Goal: Task Accomplishment & Management: Complete application form

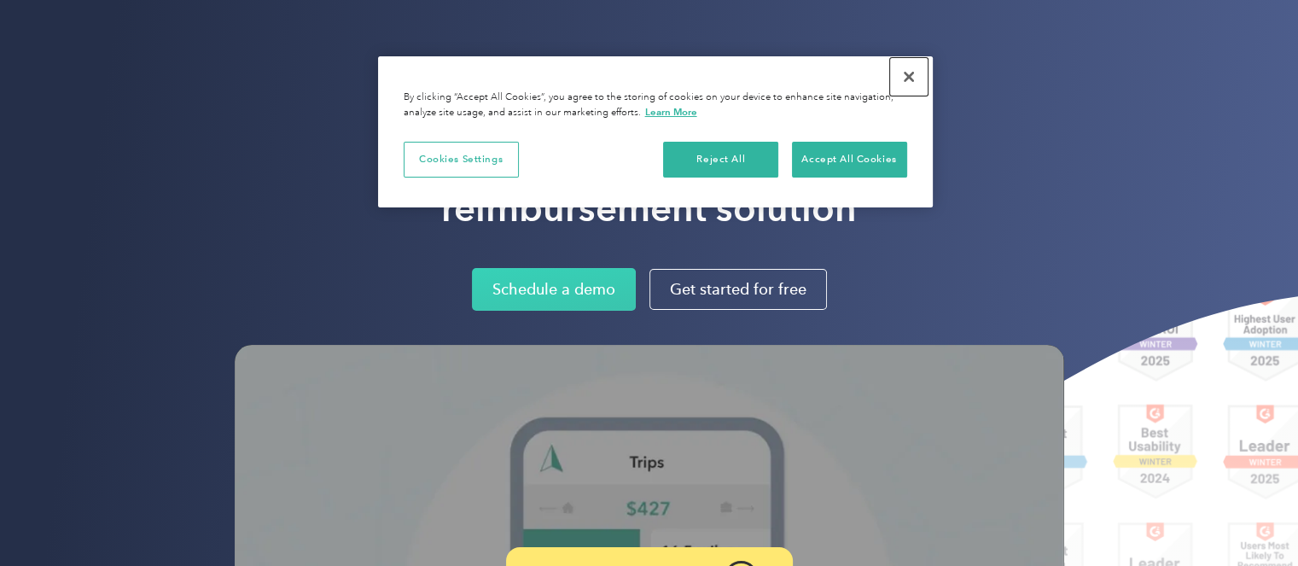
click at [911, 84] on button "Close" at bounding box center [909, 77] width 38 height 38
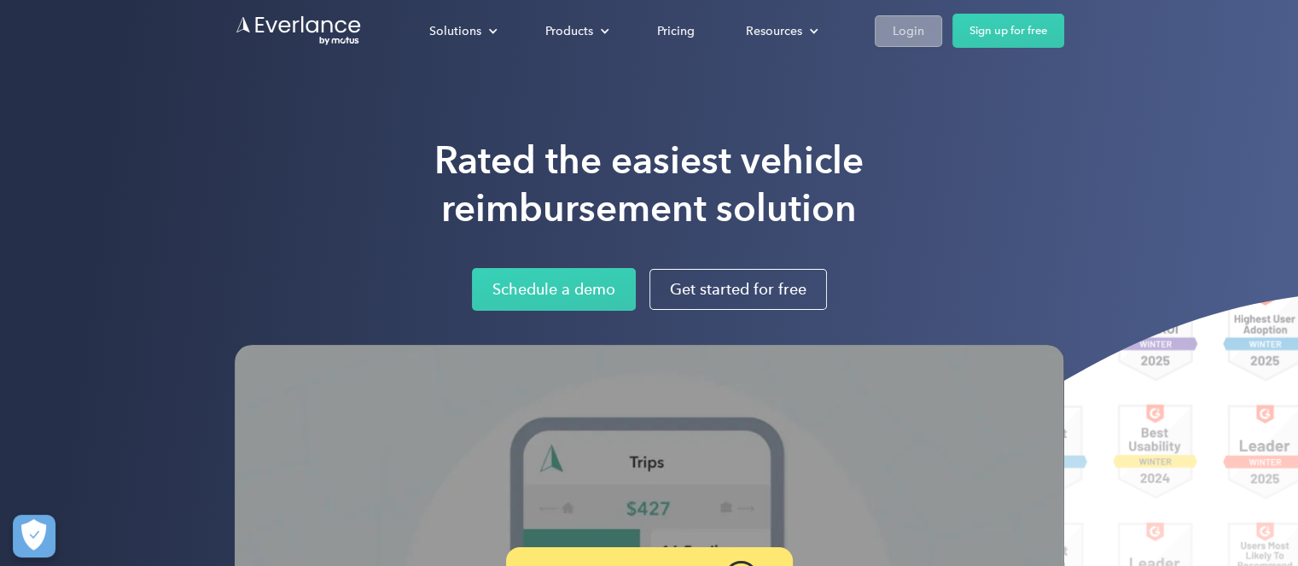
click at [909, 18] on link "Login" at bounding box center [907, 31] width 67 height 32
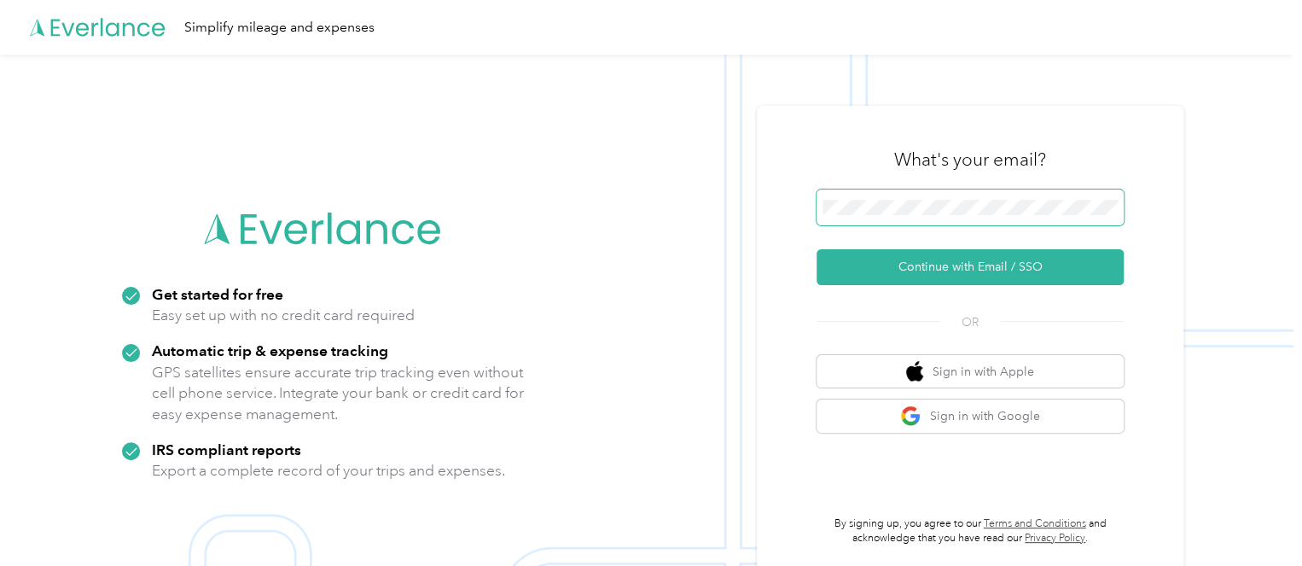
click at [853, 218] on span at bounding box center [969, 207] width 307 height 36
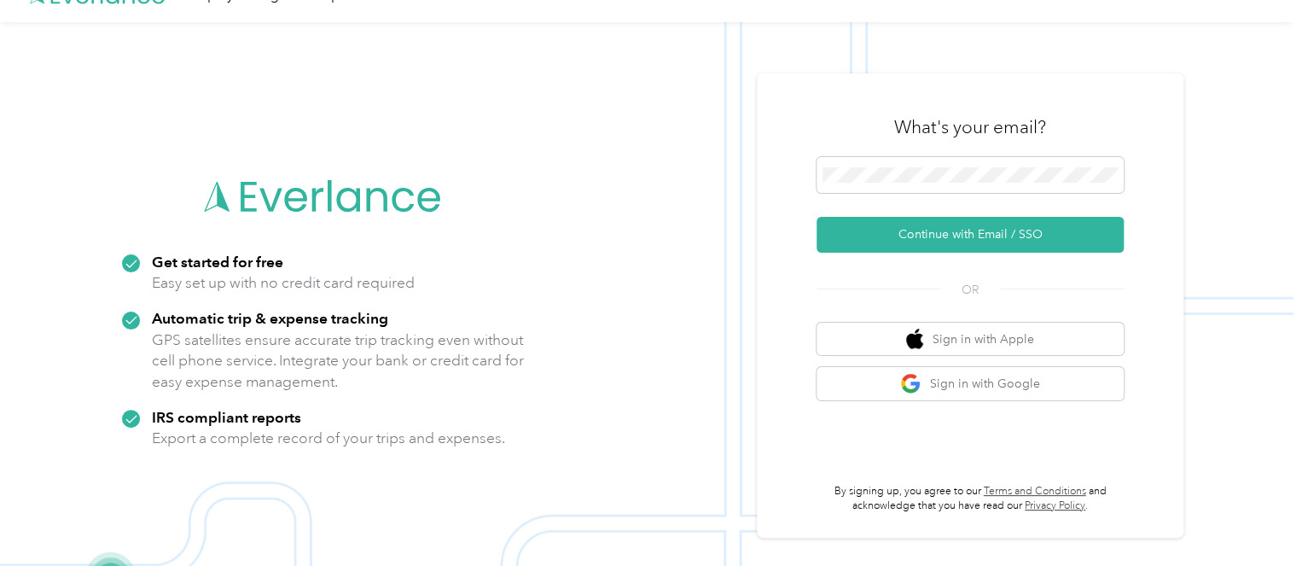
scroll to position [55, 0]
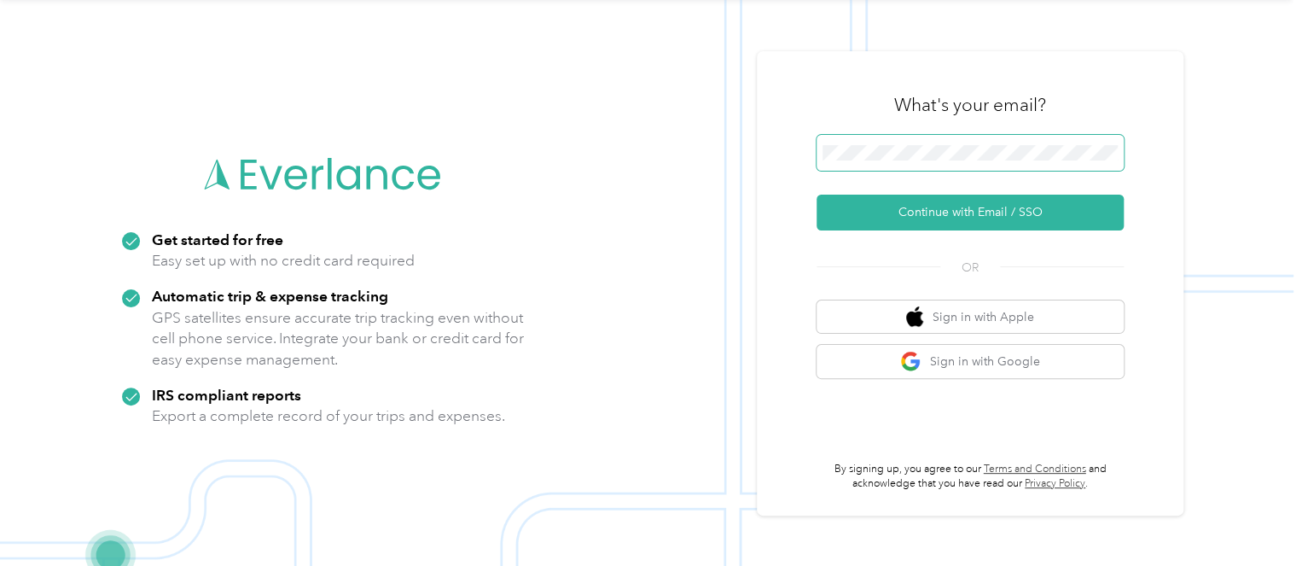
click at [885, 160] on span at bounding box center [969, 153] width 307 height 36
click at [942, 361] on button "Sign in with Google" at bounding box center [969, 361] width 307 height 33
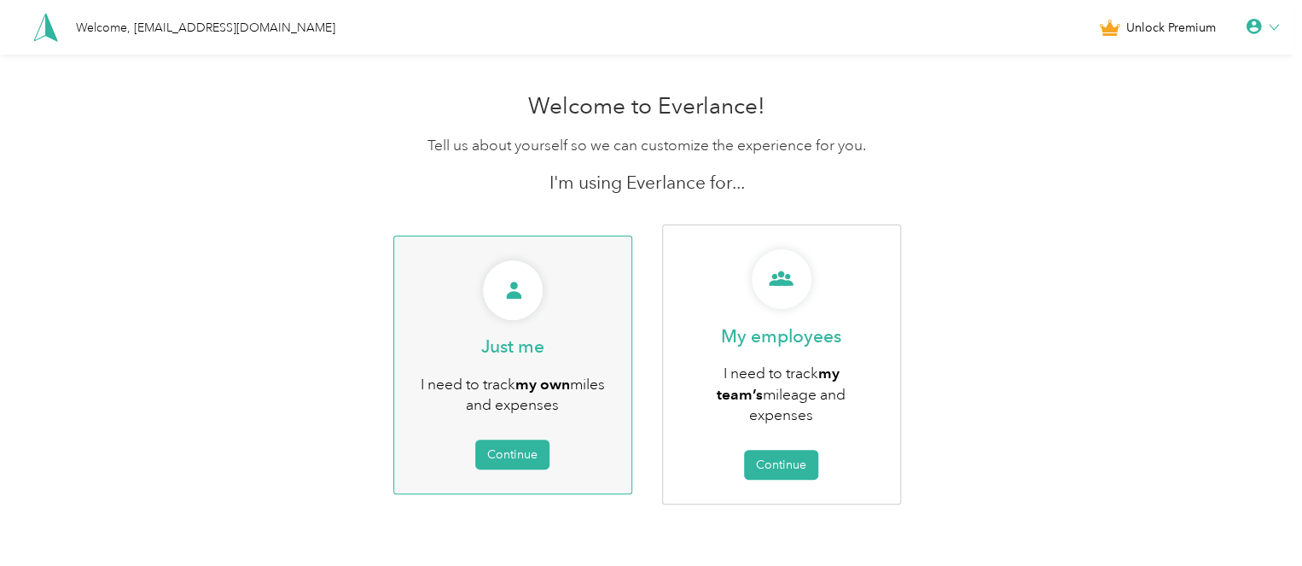
click at [501, 306] on div "Just me I need to track my own miles and expenses Continue" at bounding box center [512, 364] width 239 height 258
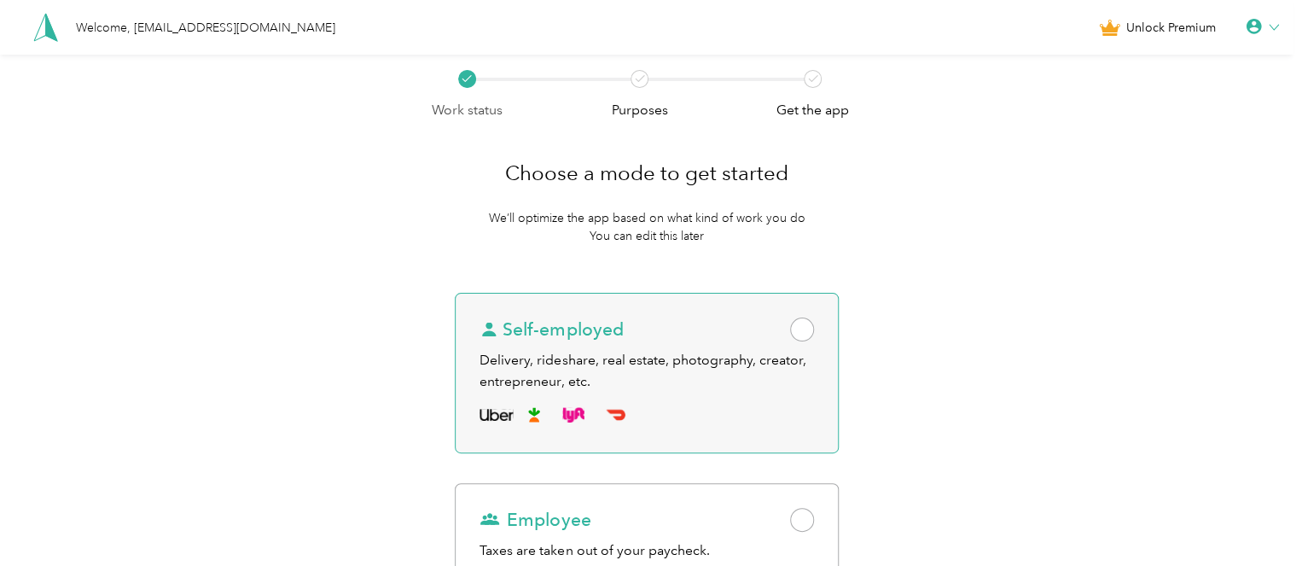
click at [659, 351] on div "Delivery, rideshare, real estate, photography, creator, entrepreneur, etc." at bounding box center [646, 371] width 334 height 42
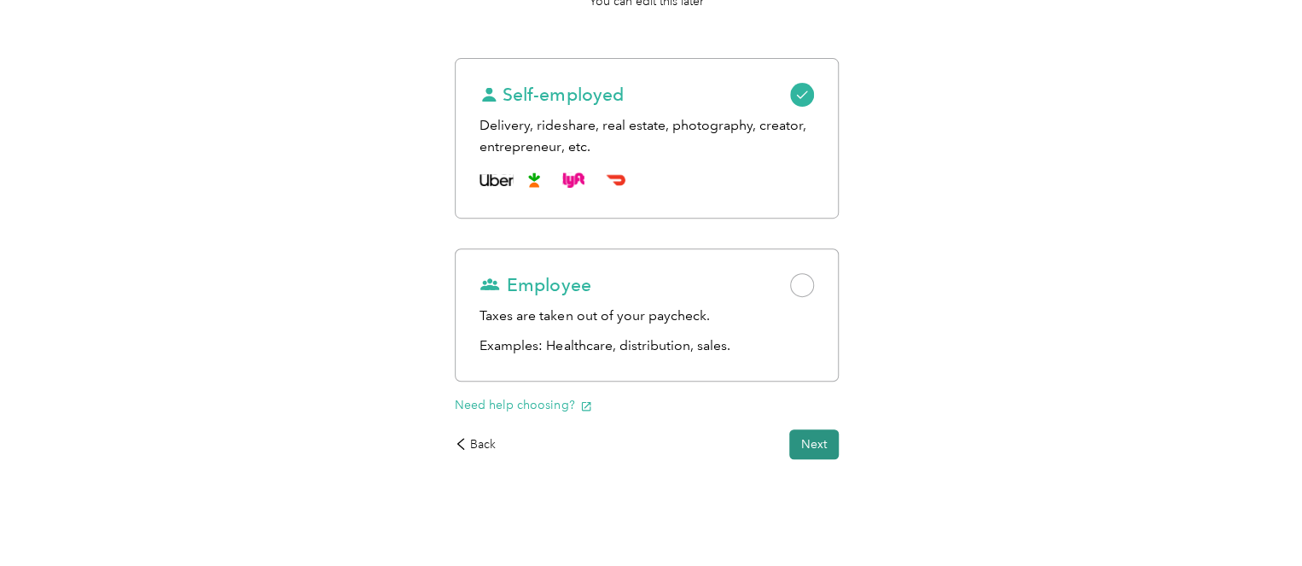
click at [821, 441] on button "Next" at bounding box center [813, 444] width 49 height 30
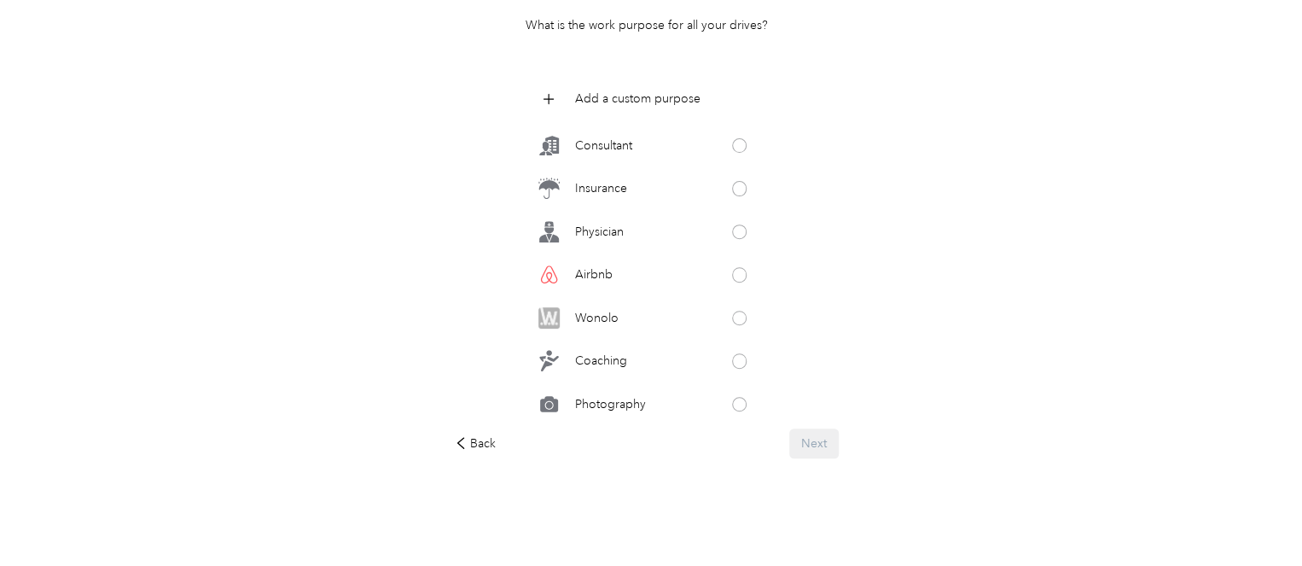
scroll to position [560, 0]
click at [656, 269] on div "Physician" at bounding box center [646, 276] width 230 height 34
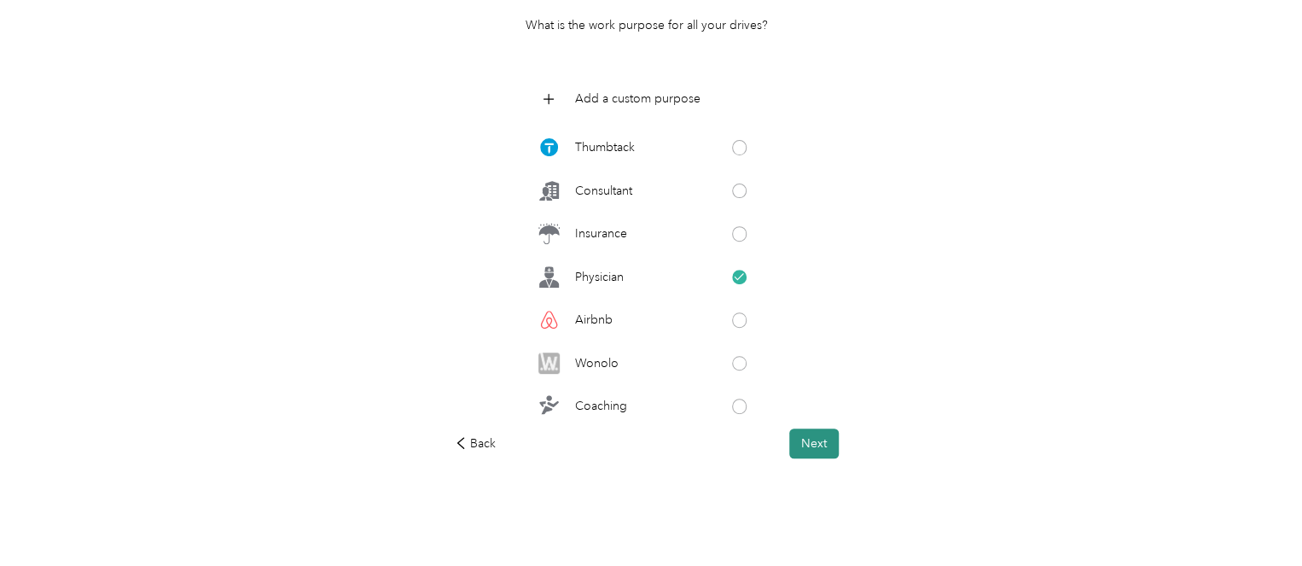
click at [829, 444] on button "Next" at bounding box center [813, 443] width 49 height 30
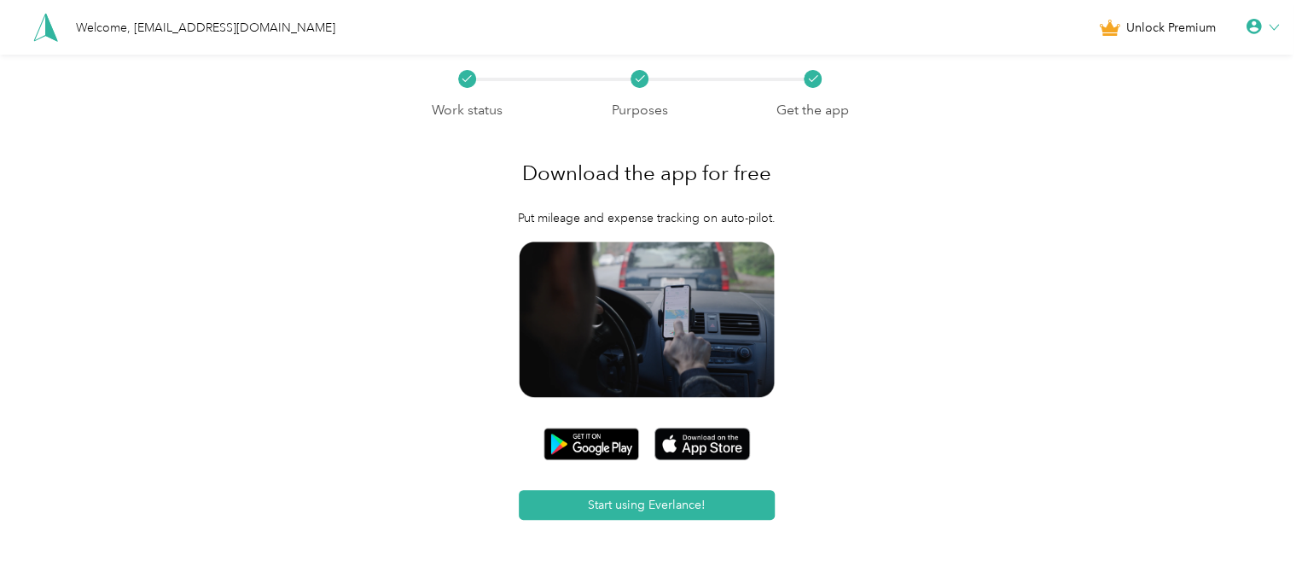
scroll to position [92, 0]
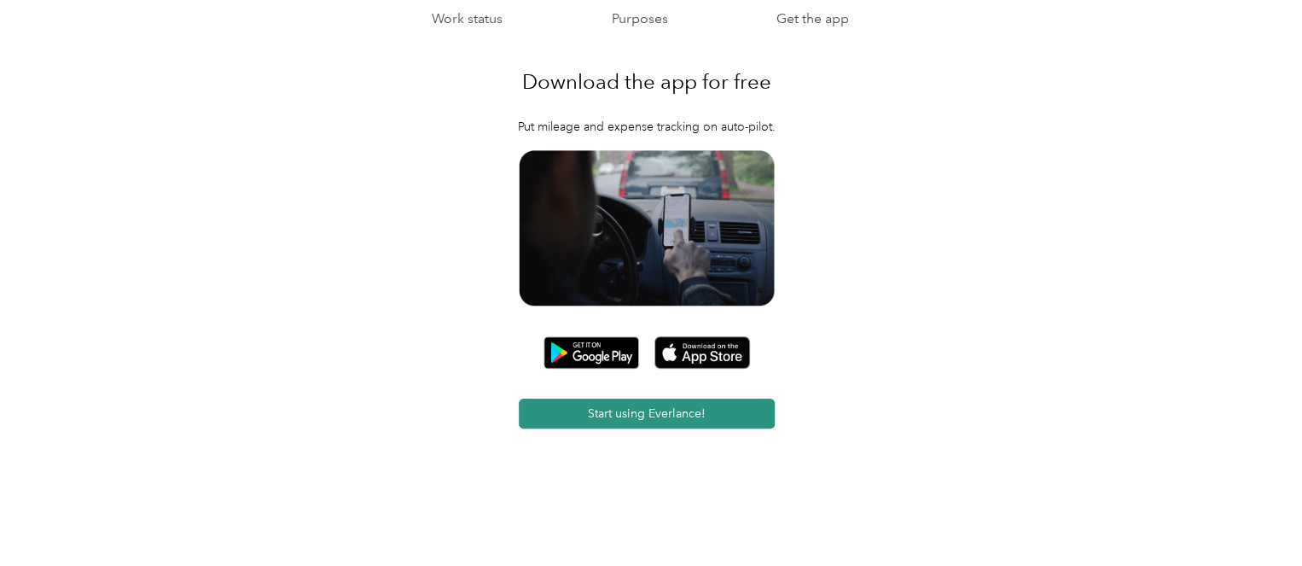
click at [711, 412] on button "Start using Everlance!" at bounding box center [647, 413] width 256 height 30
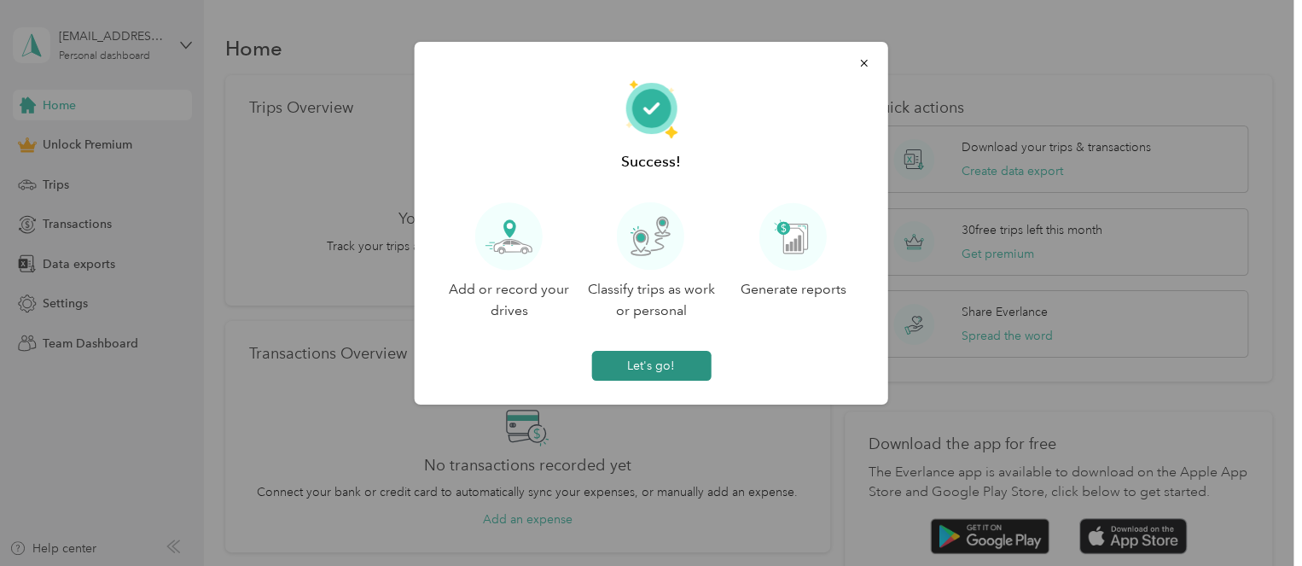
click at [675, 364] on button "Let's go!" at bounding box center [650, 366] width 119 height 30
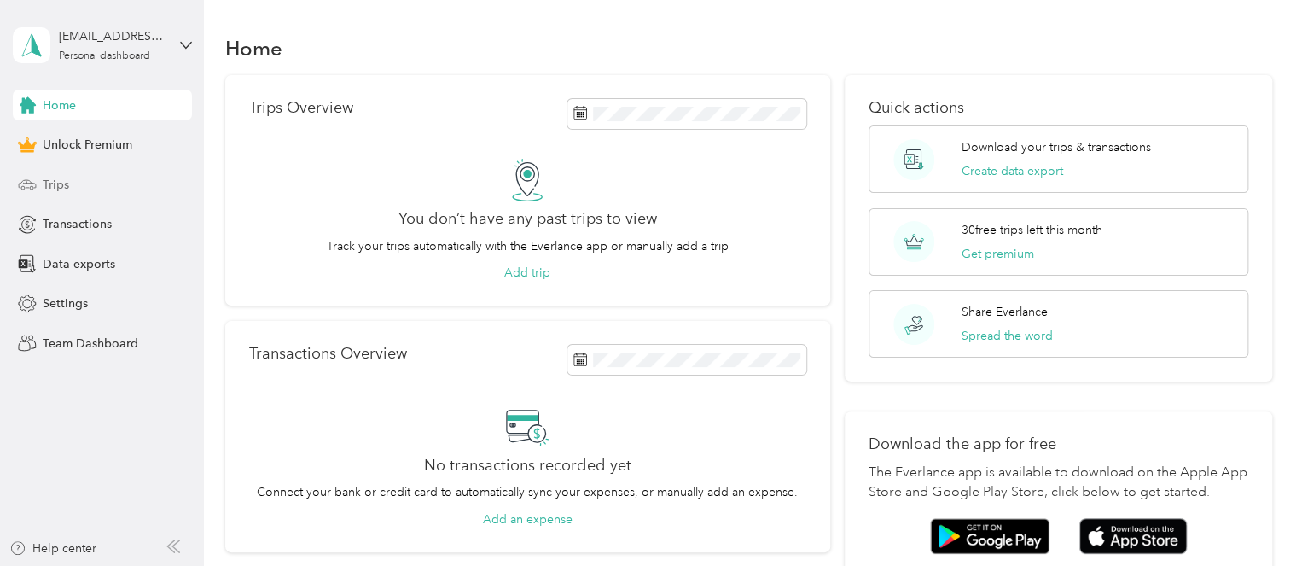
click at [65, 184] on span "Trips" at bounding box center [56, 185] width 26 height 18
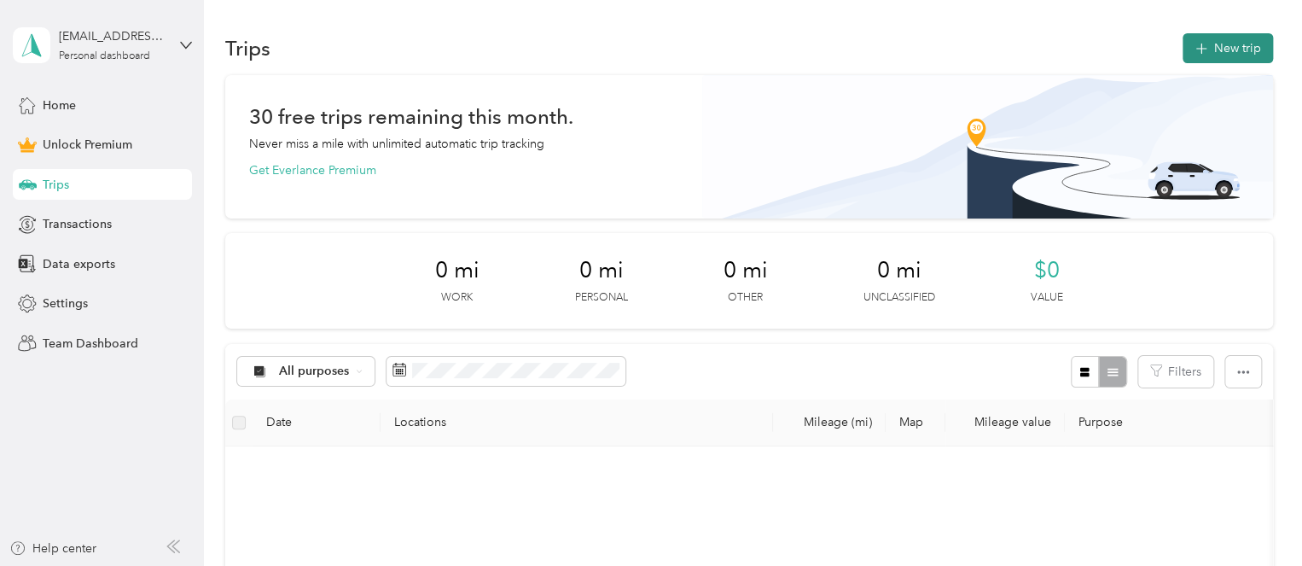
click at [1228, 44] on button "New trip" at bounding box center [1227, 48] width 90 height 30
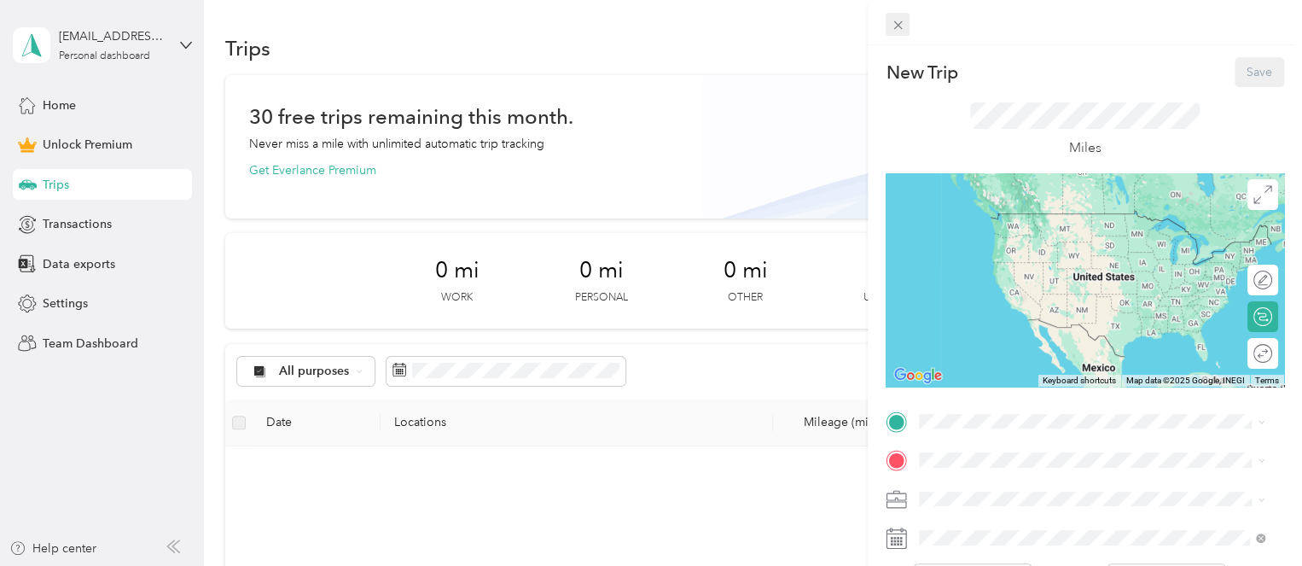
click at [894, 23] on icon at bounding box center [898, 25] width 15 height 15
